Goal: Task Accomplishment & Management: Use online tool/utility

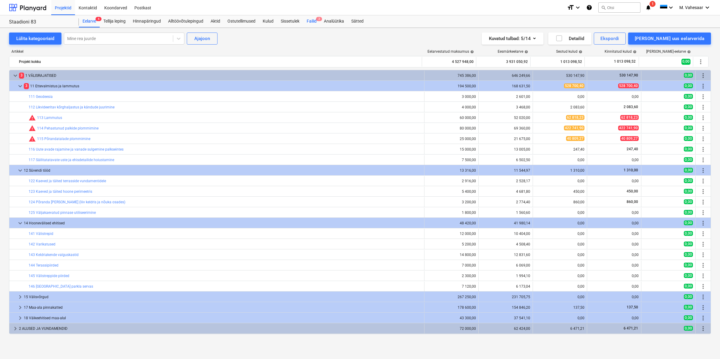
click at [307, 22] on div "Failid 2" at bounding box center [311, 21] width 17 height 12
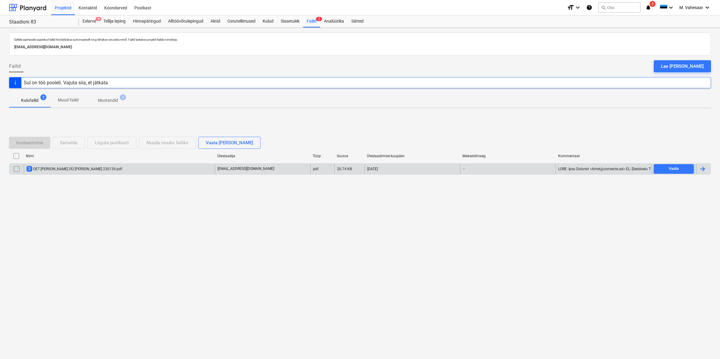
click at [87, 169] on div "2 OET [PERSON_NAME] OÜ [PERSON_NAME] 230139.pdf" at bounding box center [74, 169] width 95 height 6
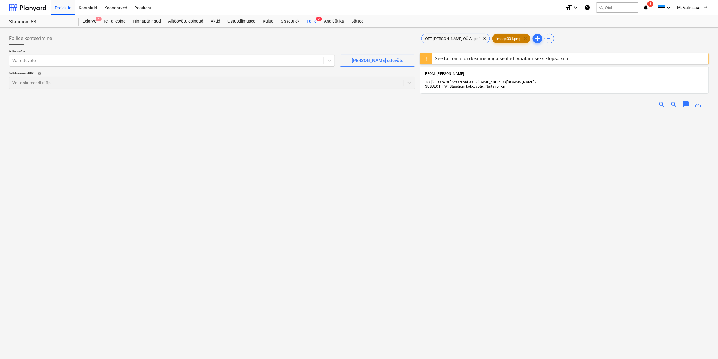
click at [521, 39] on span "clear" at bounding box center [524, 38] width 7 height 7
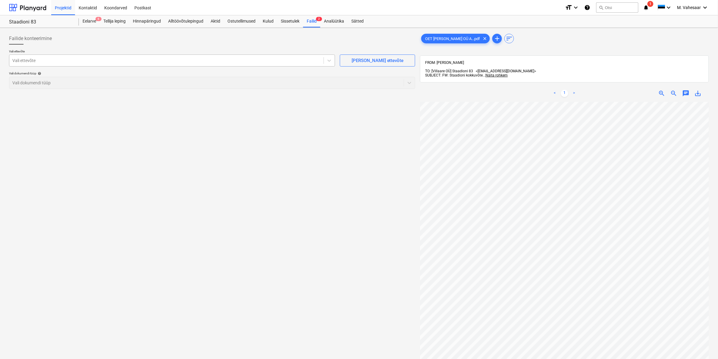
click at [86, 63] on div at bounding box center [166, 61] width 308 height 6
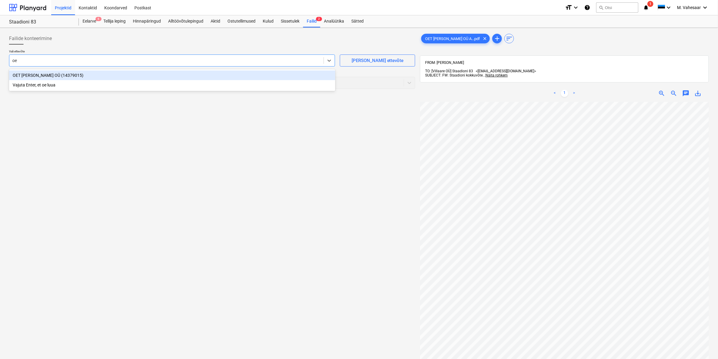
type input "oet"
click at [44, 77] on div "OET [PERSON_NAME] OÜ (14379015)" at bounding box center [172, 75] width 326 height 10
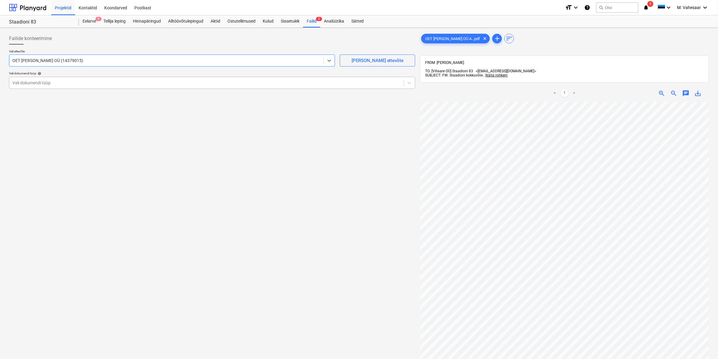
click at [52, 82] on div at bounding box center [206, 83] width 388 height 6
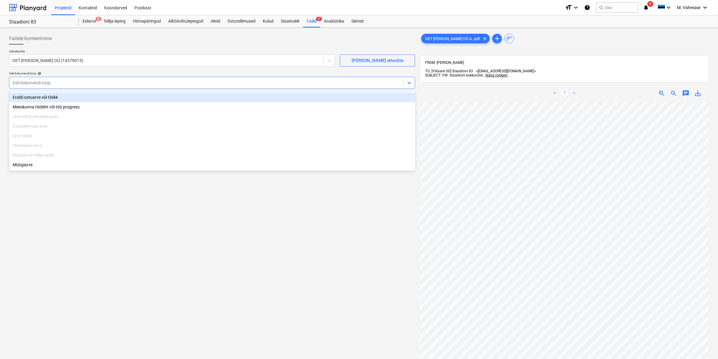
click at [38, 100] on div "Eraldi ostuarve või tšekk" at bounding box center [212, 97] width 406 height 10
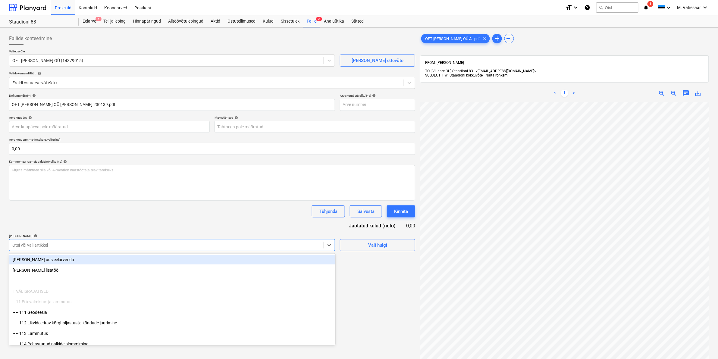
click at [56, 246] on div at bounding box center [166, 245] width 308 height 6
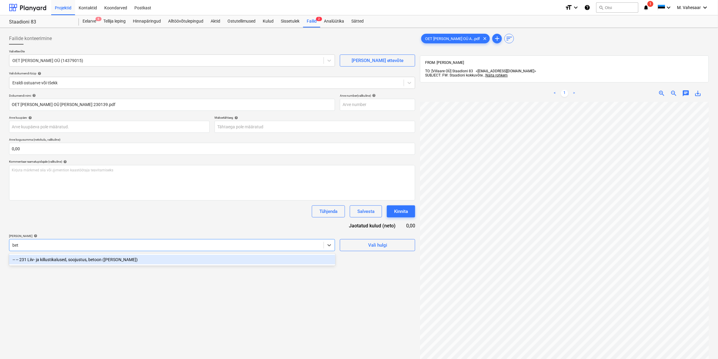
type input "beto"
click at [80, 258] on div "-- -- 231 Liiv- ja killustikalused, soojustus, betoon ([PERSON_NAME])" at bounding box center [172, 260] width 326 height 10
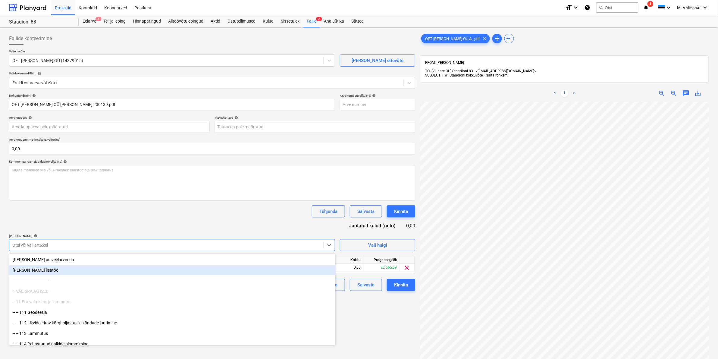
click at [346, 305] on div "Failide konteerimine Vali ettevõte OET [PERSON_NAME] OÜ (14379015) [PERSON_NAME…" at bounding box center [212, 238] width 411 height 416
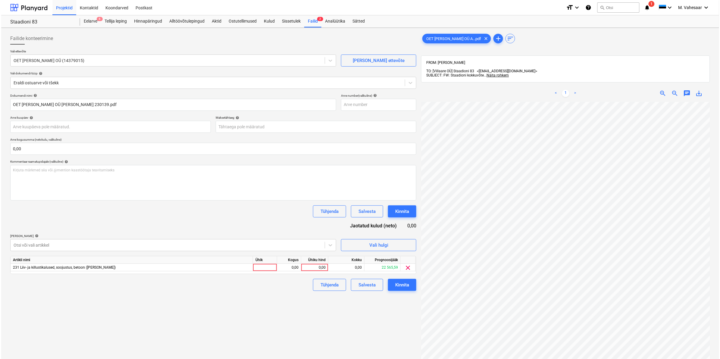
scroll to position [4, 73]
click at [304, 267] on div "0,00" at bounding box center [313, 268] width 22 height 8
type input "1886"
click at [264, 279] on div "Tühjenda Salvesta Kinnita" at bounding box center [212, 285] width 406 height 12
click at [397, 284] on div "Kinnita" at bounding box center [401, 285] width 14 height 8
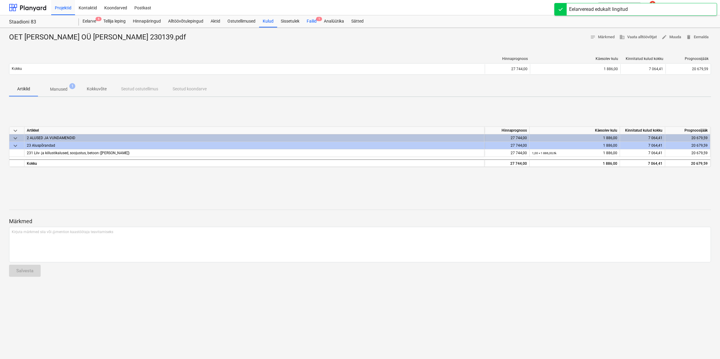
click at [314, 17] on div "Failid 1" at bounding box center [311, 21] width 17 height 12
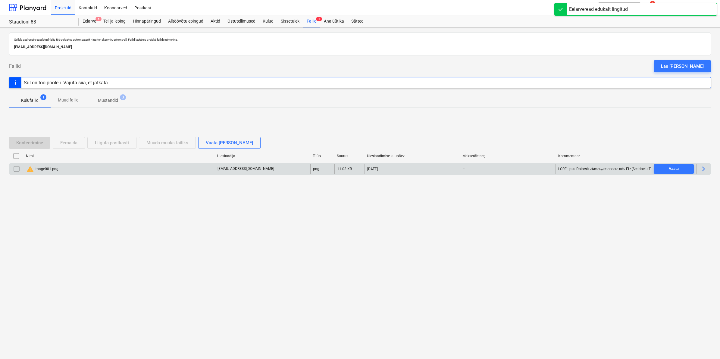
click at [15, 169] on input "checkbox" at bounding box center [17, 169] width 10 height 10
click at [62, 144] on div "Eemalda" at bounding box center [68, 143] width 17 height 8
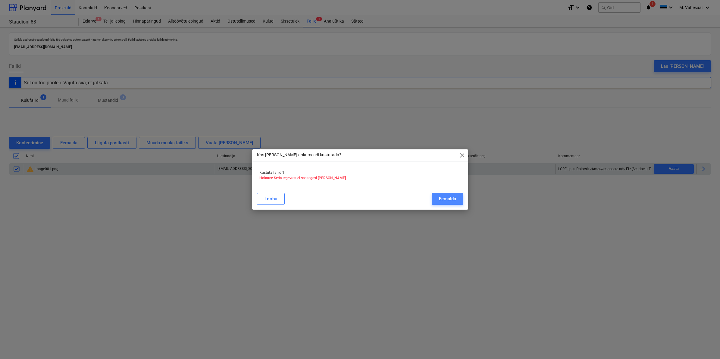
click at [442, 198] on div "Eemalda" at bounding box center [447, 199] width 17 height 8
